Goal: Check status: Check status

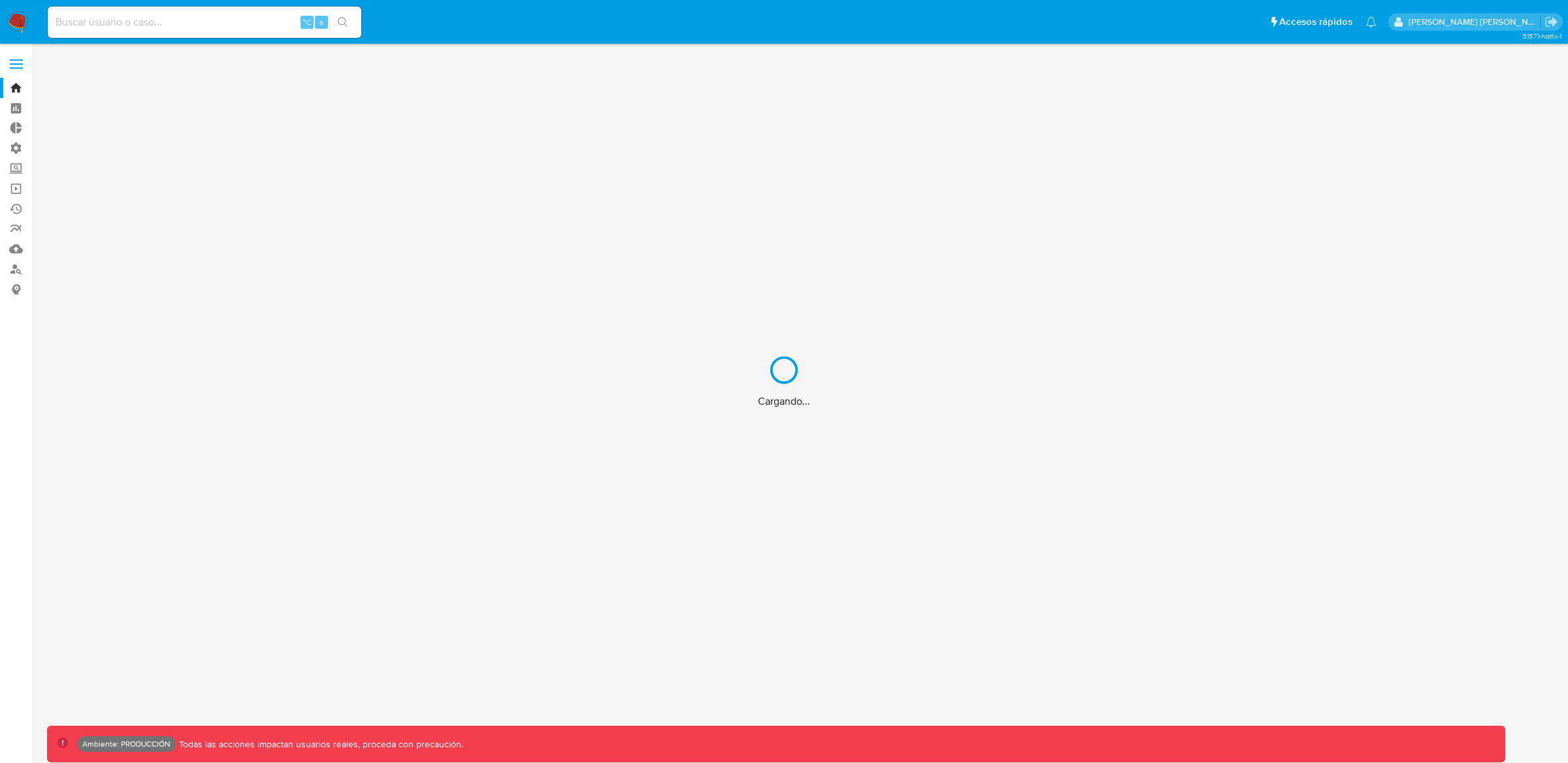
click at [277, 20] on div "Cargando..." at bounding box center [784, 381] width 1568 height 763
click at [219, 20] on div "Cargando..." at bounding box center [784, 381] width 1568 height 763
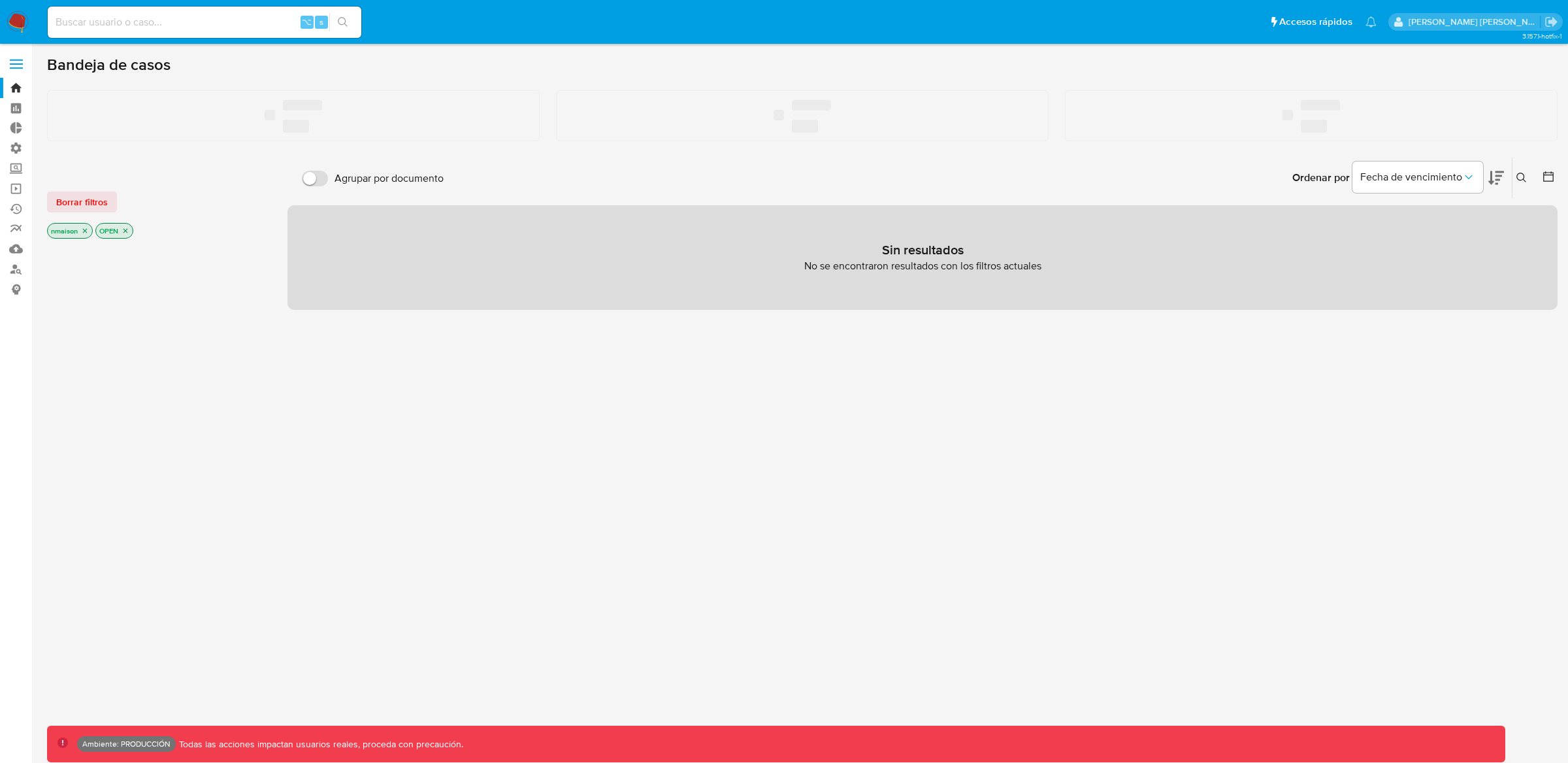
click at [191, 21] on input at bounding box center [204, 22] width 314 height 17
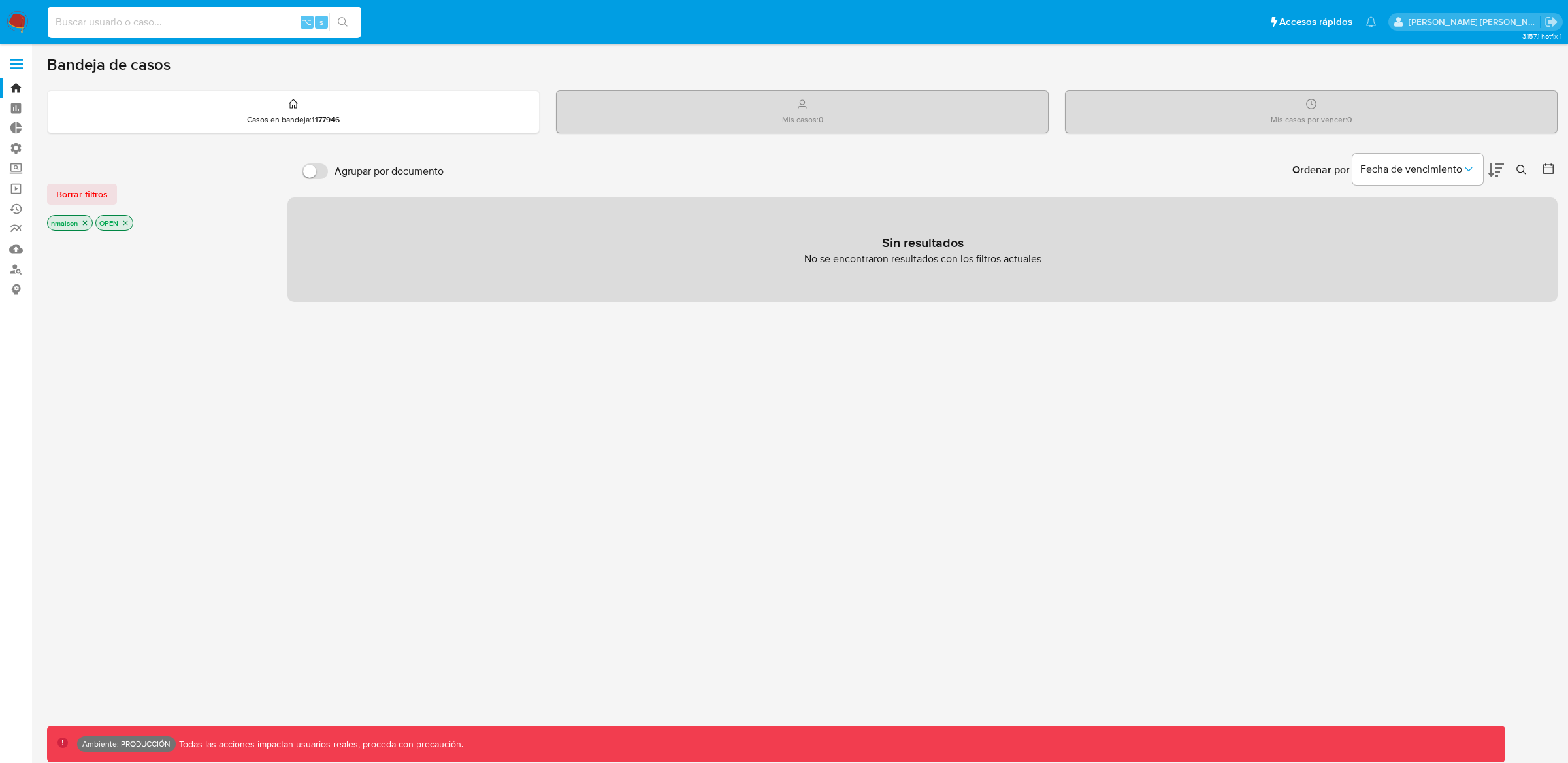
paste input "94180412"
type input "94180412"
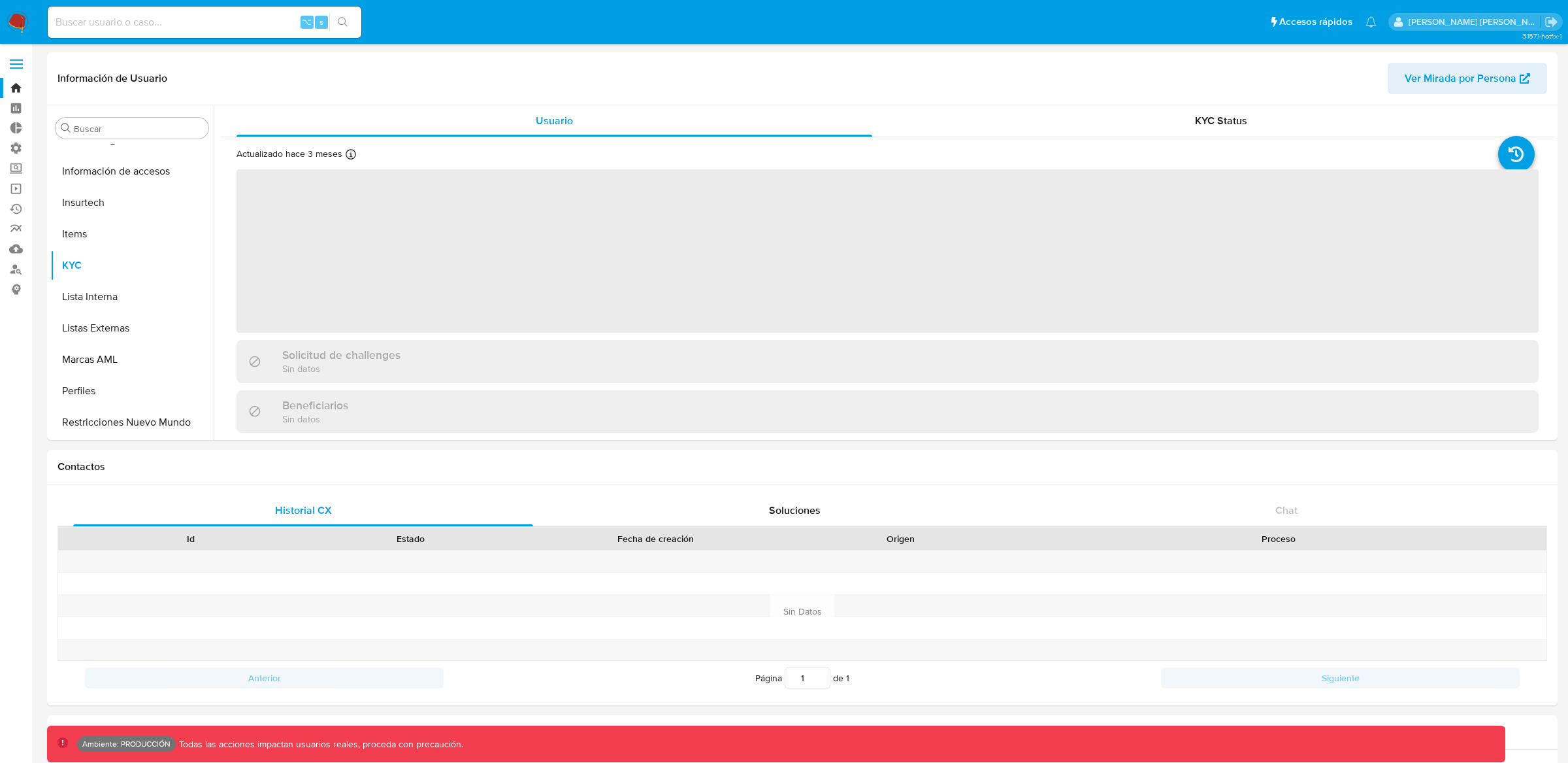
scroll to position [583, 0]
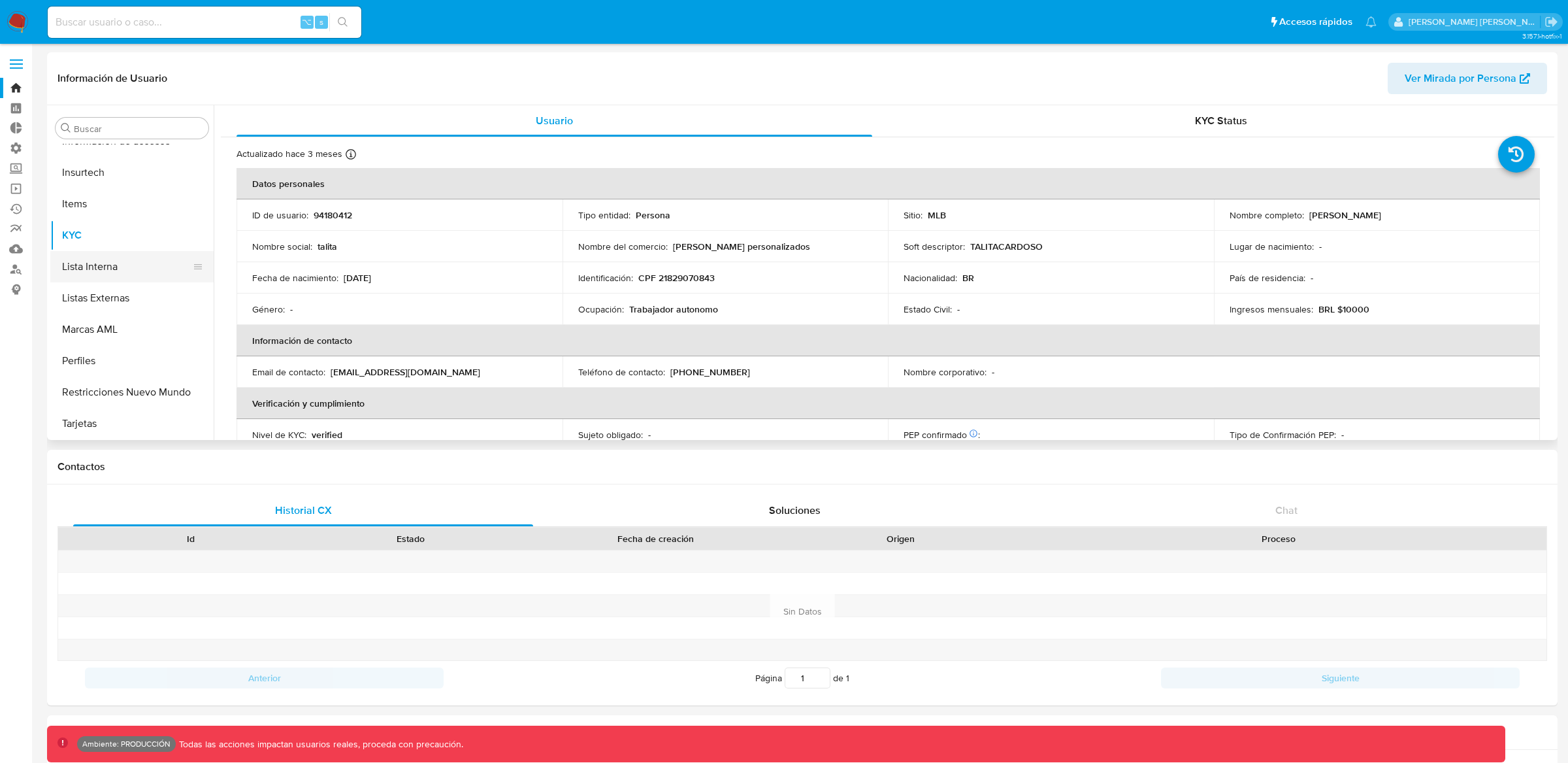
click at [94, 269] on button "Lista Interna" at bounding box center [127, 267] width 153 height 32
select select "10"
